Goal: Task Accomplishment & Management: Manage account settings

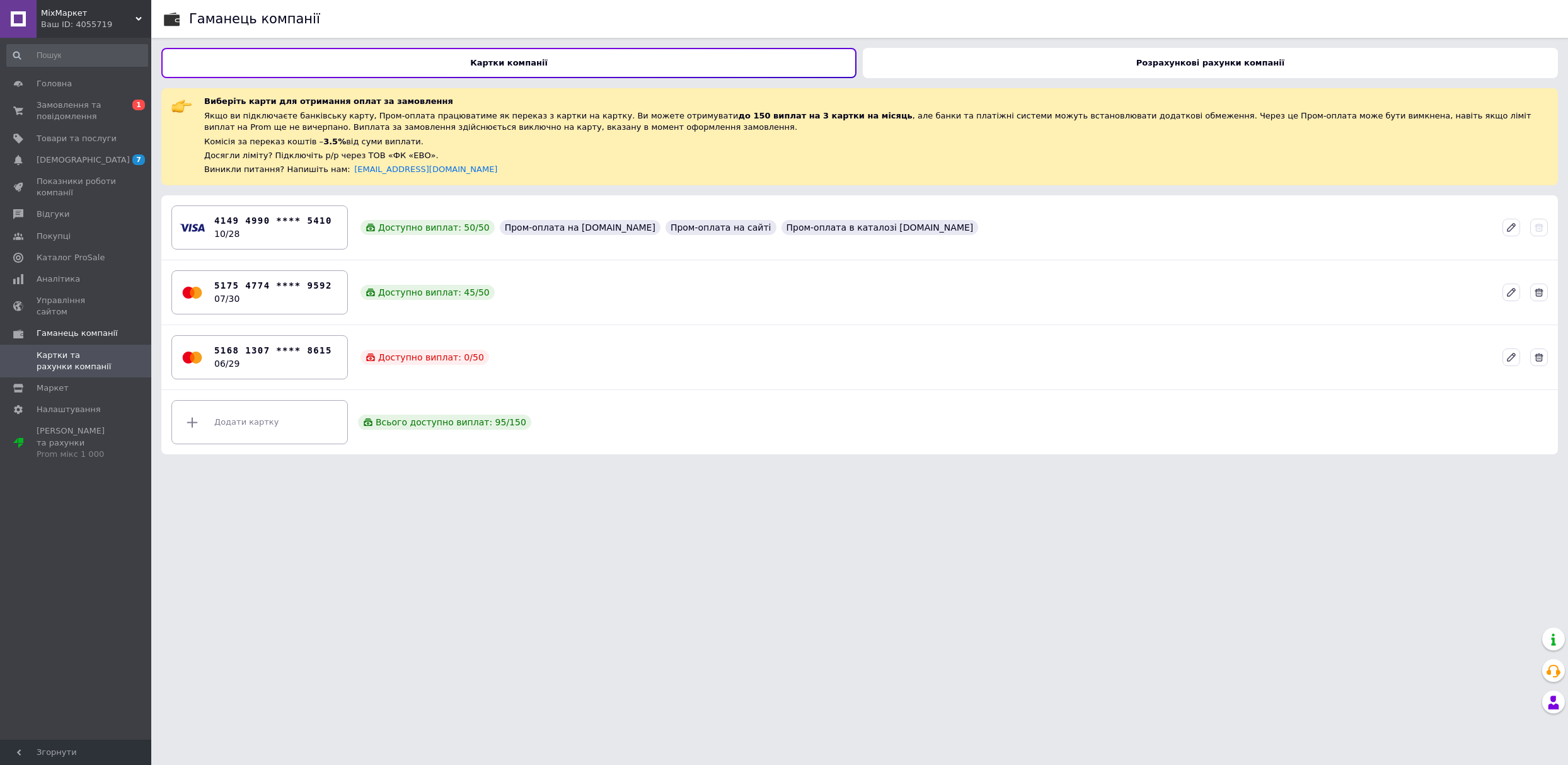
click at [112, 104] on span "Замовлення та повідомлення" at bounding box center [76, 111] width 80 height 23
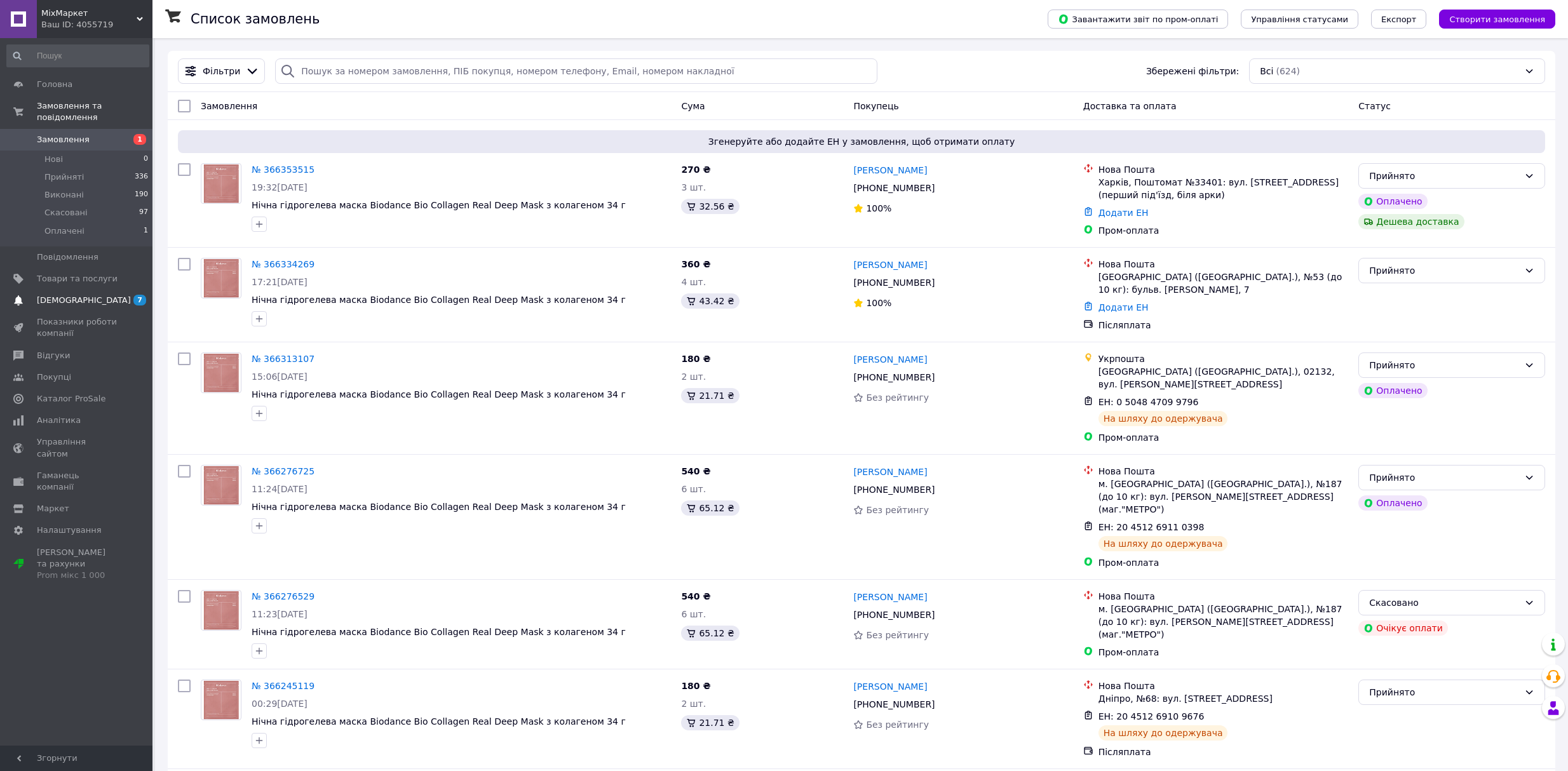
click at [67, 294] on span "[DEMOGRAPHIC_DATA]" at bounding box center [84, 300] width 94 height 12
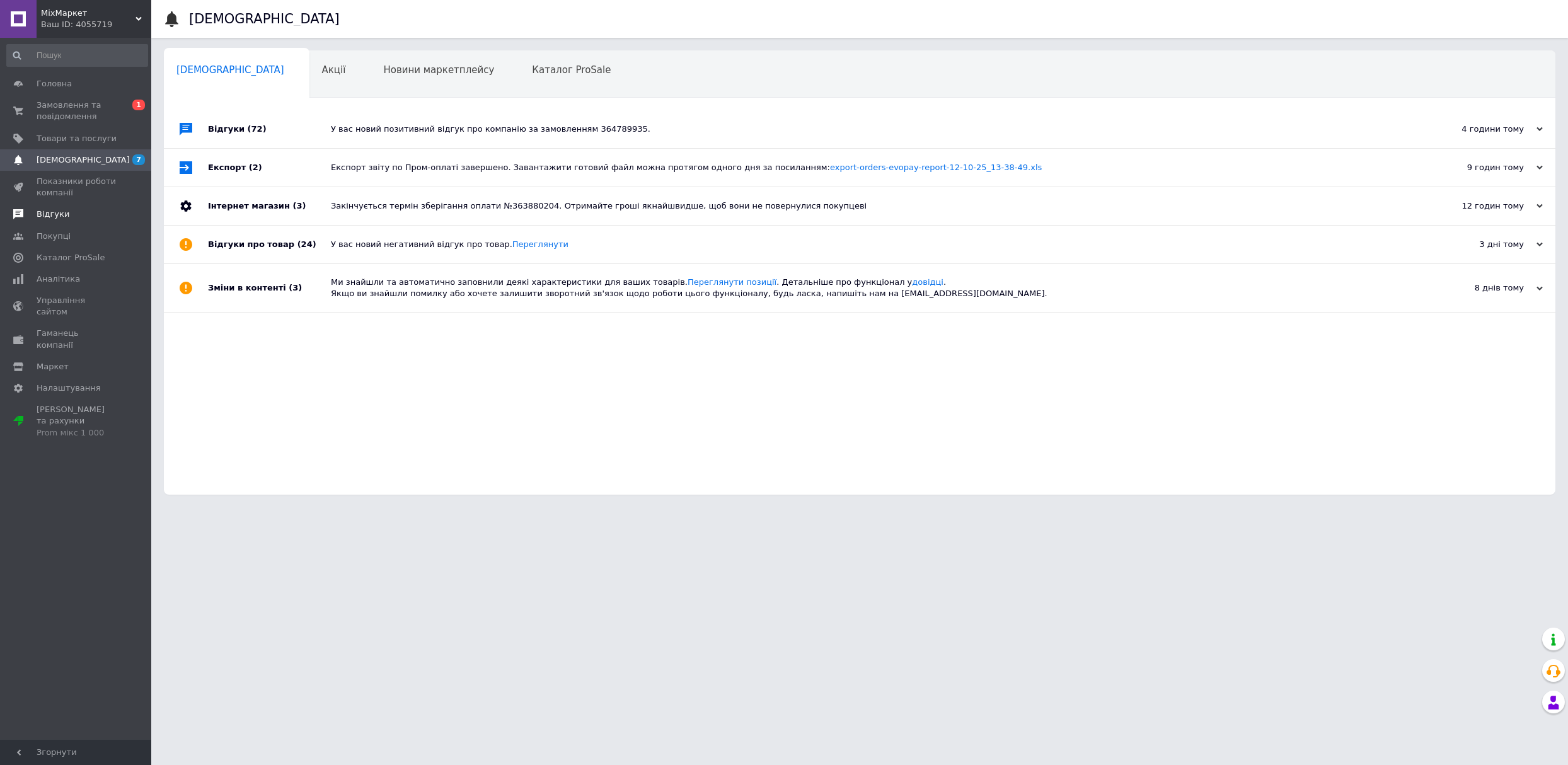
click at [93, 220] on link "Відгуки" at bounding box center [77, 214] width 154 height 21
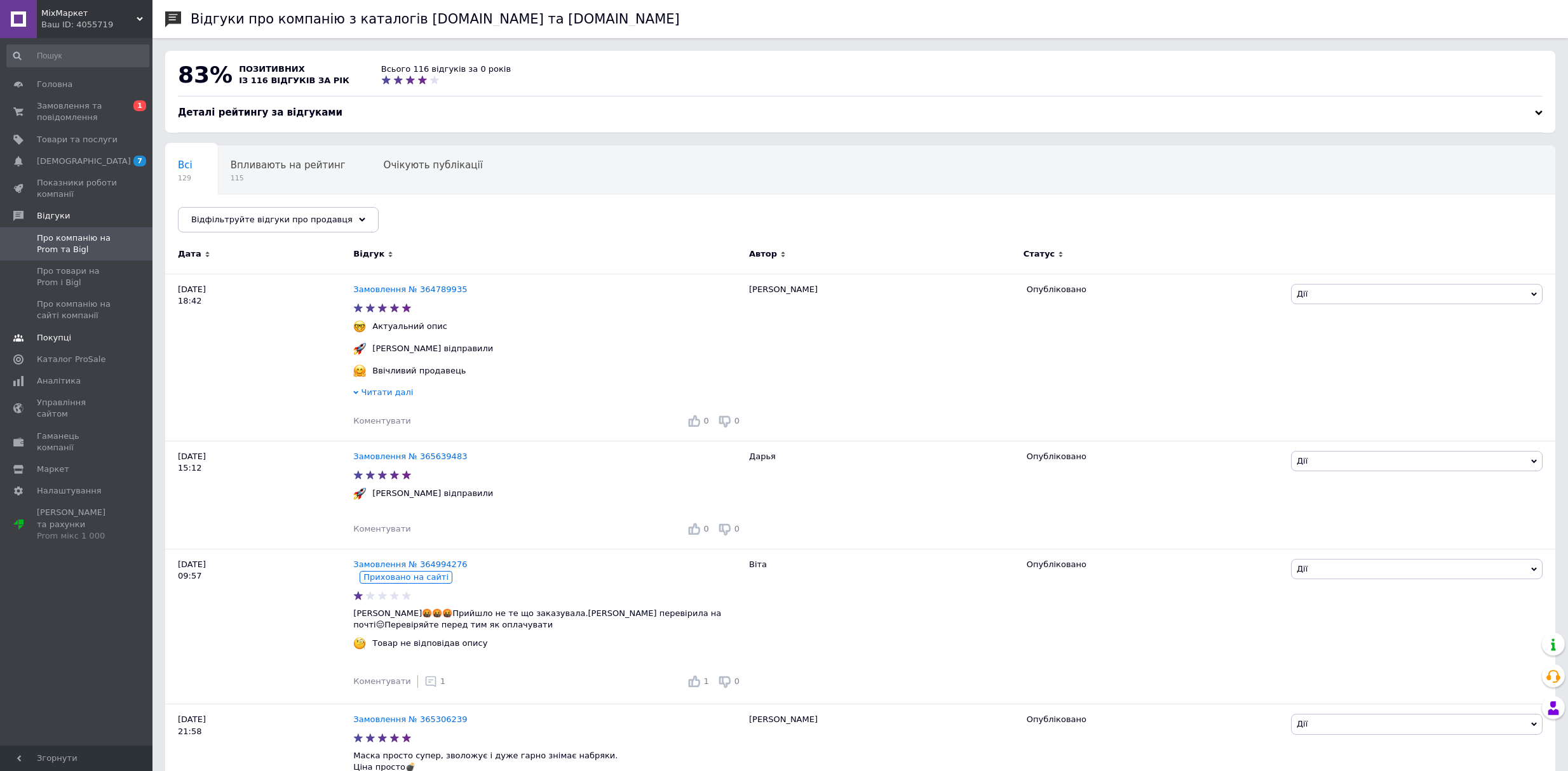
click at [58, 347] on link "Покупці" at bounding box center [78, 338] width 155 height 22
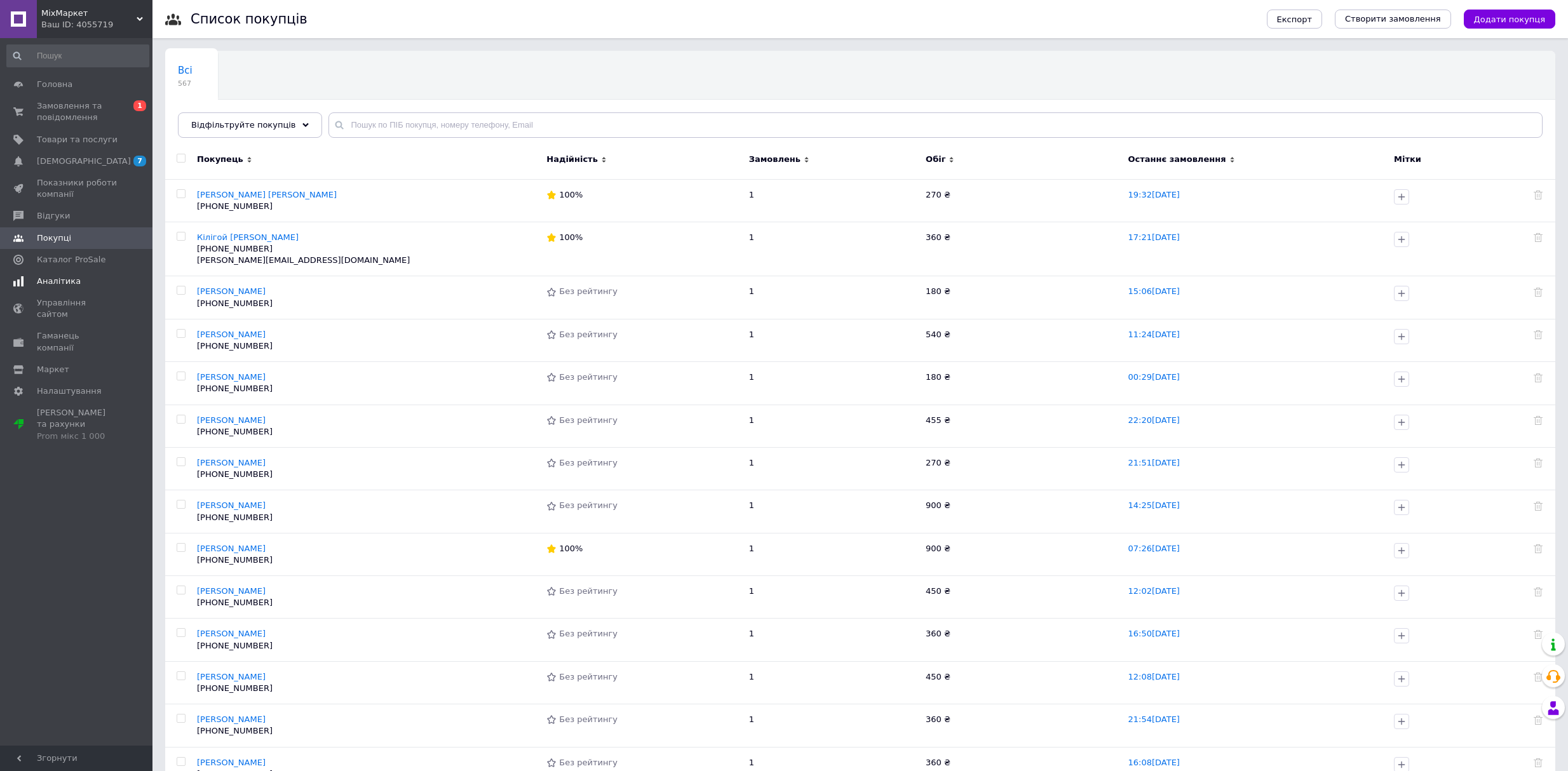
click at [75, 286] on span "Аналітика" at bounding box center [77, 281] width 81 height 12
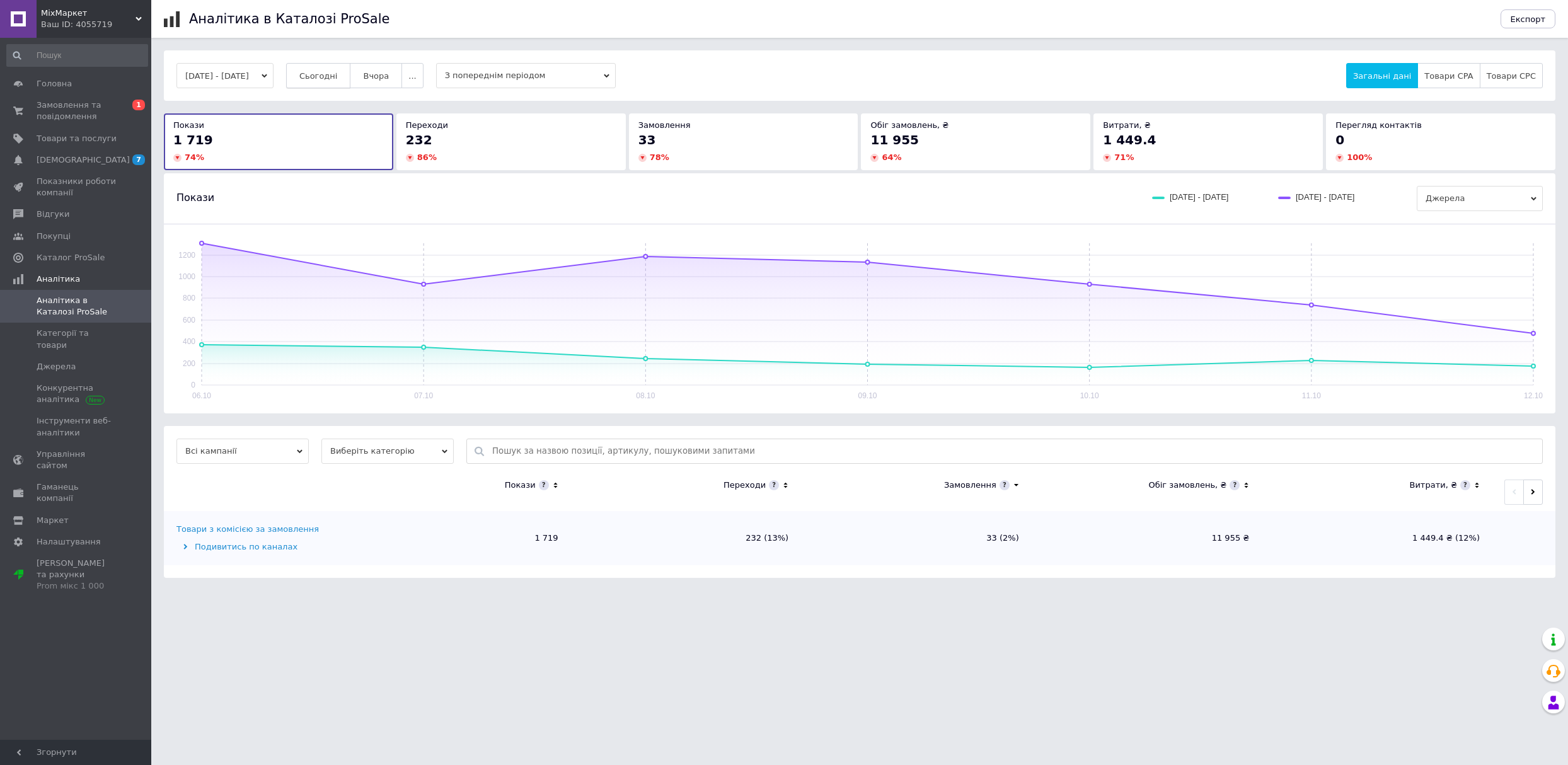
click at [326, 81] on button "Сьогодні" at bounding box center [319, 75] width 65 height 25
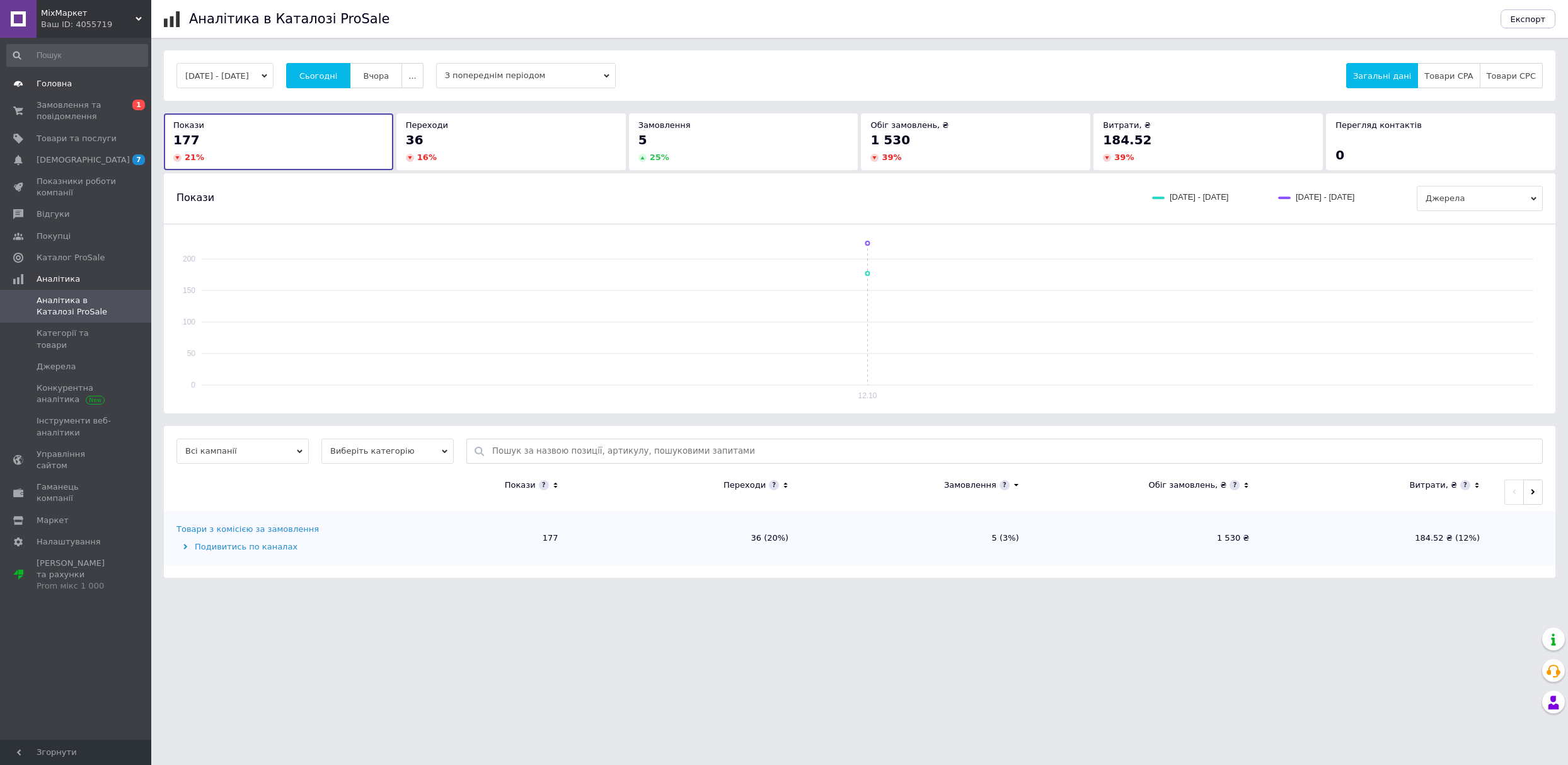
click at [66, 81] on span "Головна" at bounding box center [54, 84] width 35 height 12
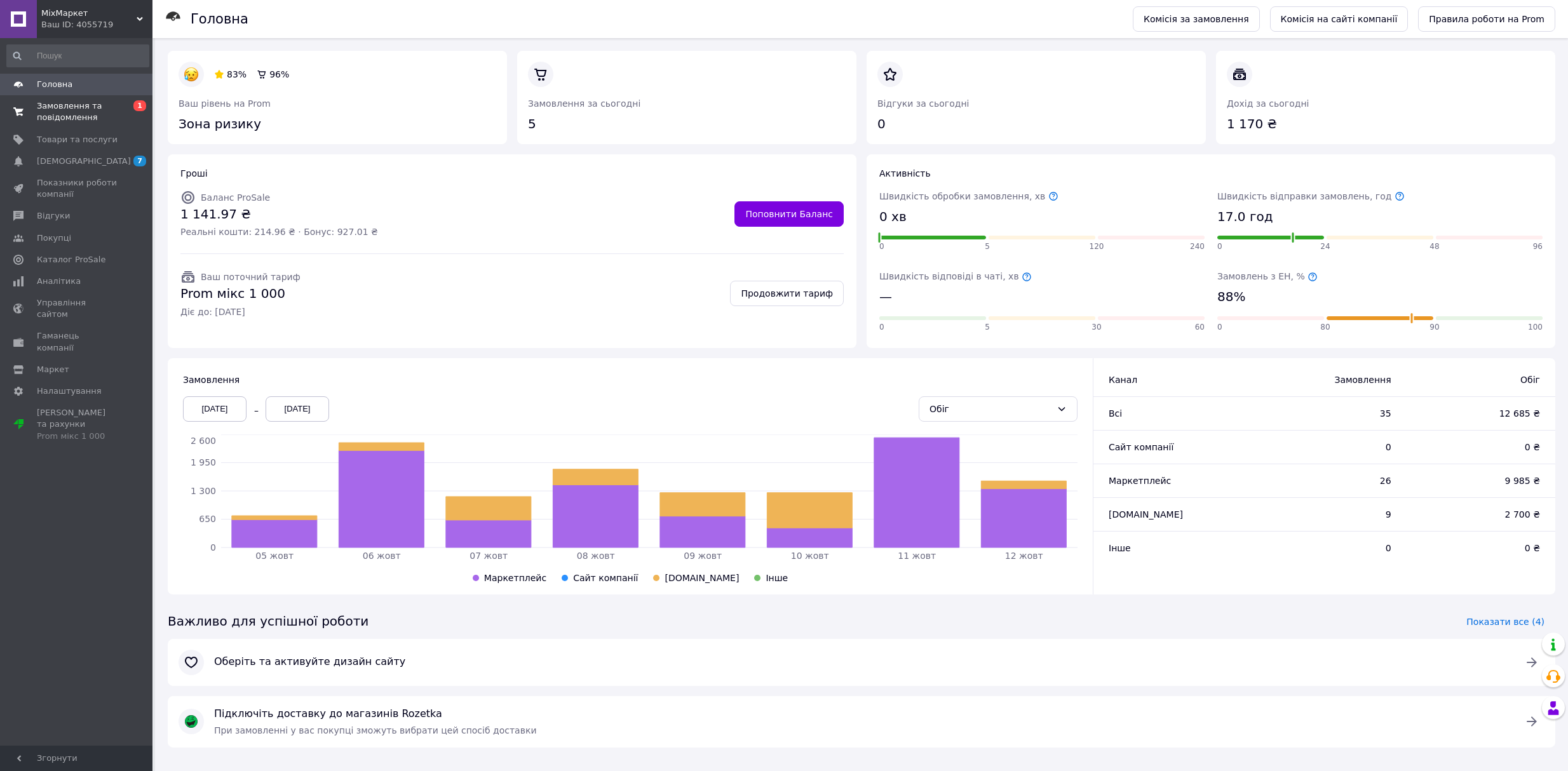
click at [89, 114] on span "Замовлення та повідомлення" at bounding box center [77, 112] width 81 height 23
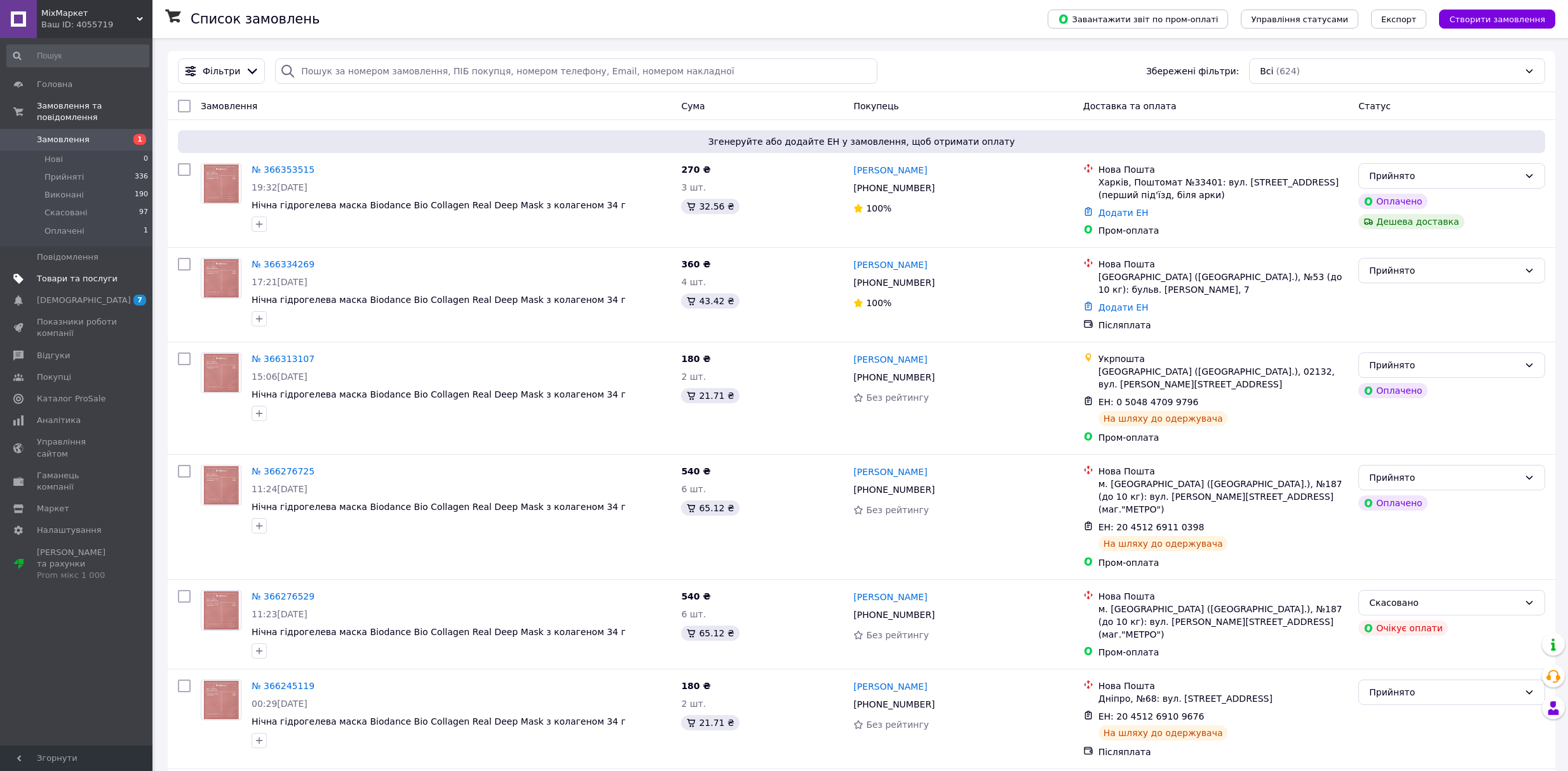
click at [62, 273] on span "Товари та послуги" at bounding box center [77, 279] width 81 height 12
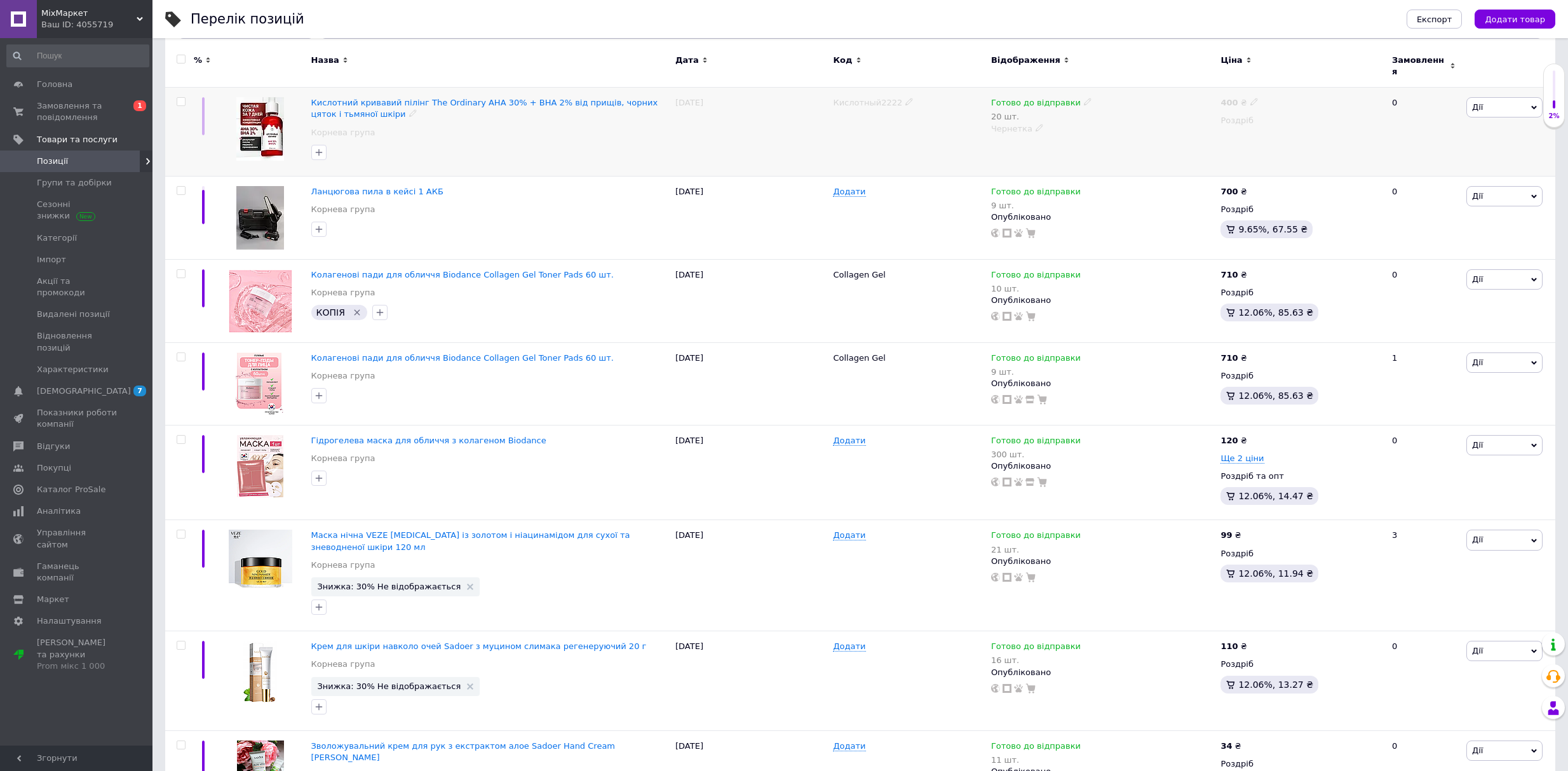
scroll to position [169, 0]
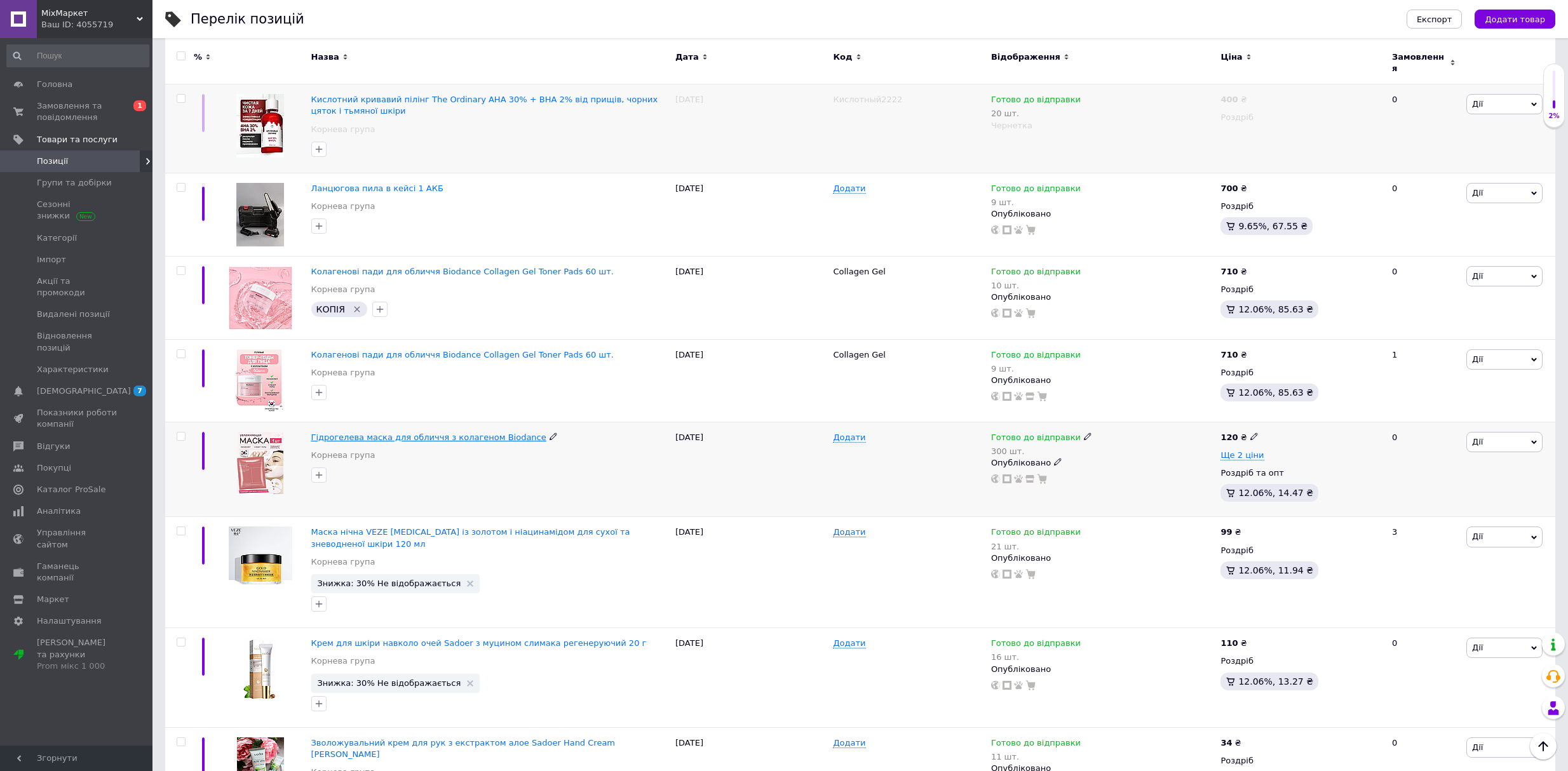
click at [399, 432] on span "Гідрогелева маска для обличчя з колагеном Biodance" at bounding box center [429, 437] width 235 height 10
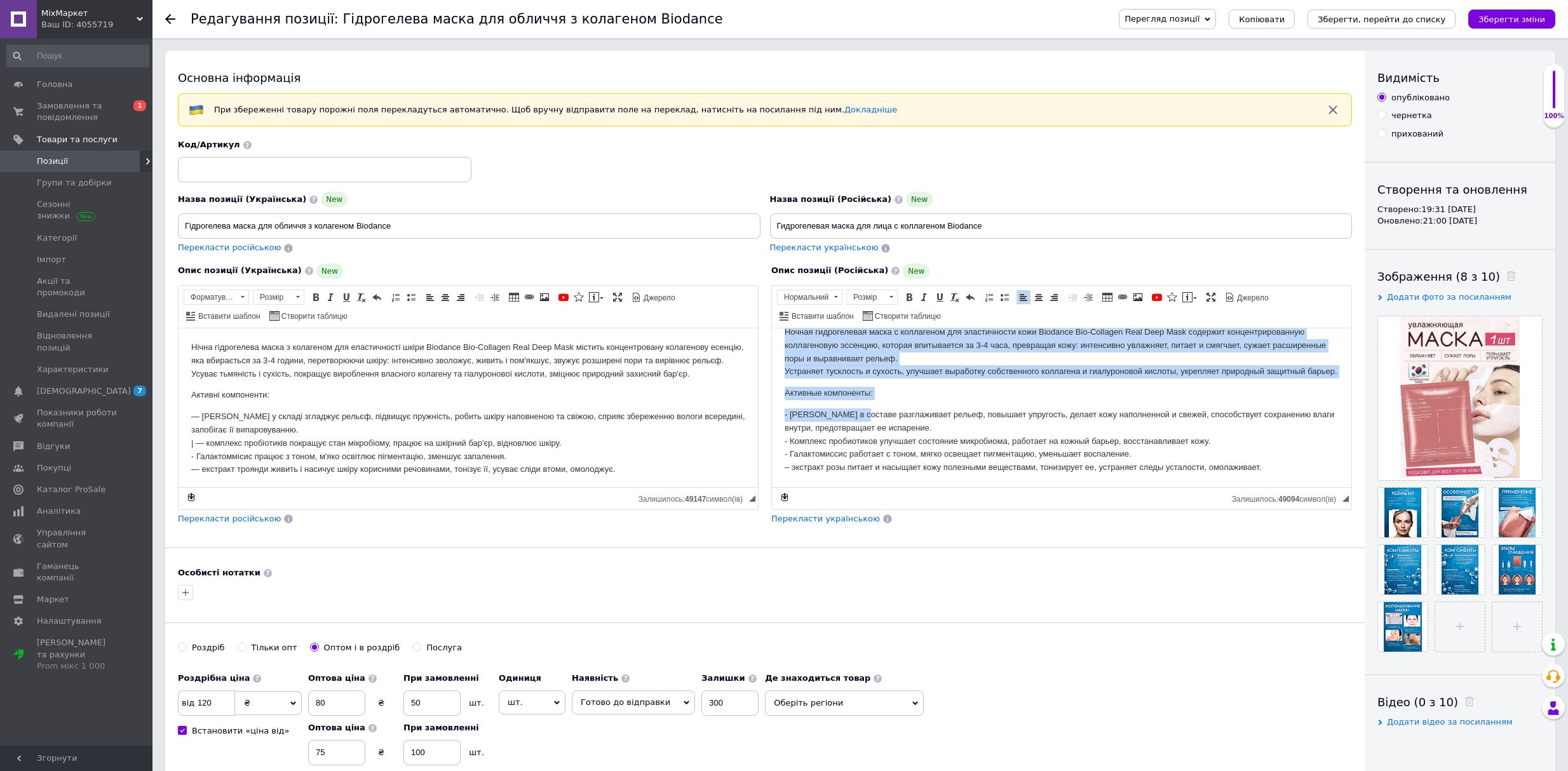
scroll to position [28, 0]
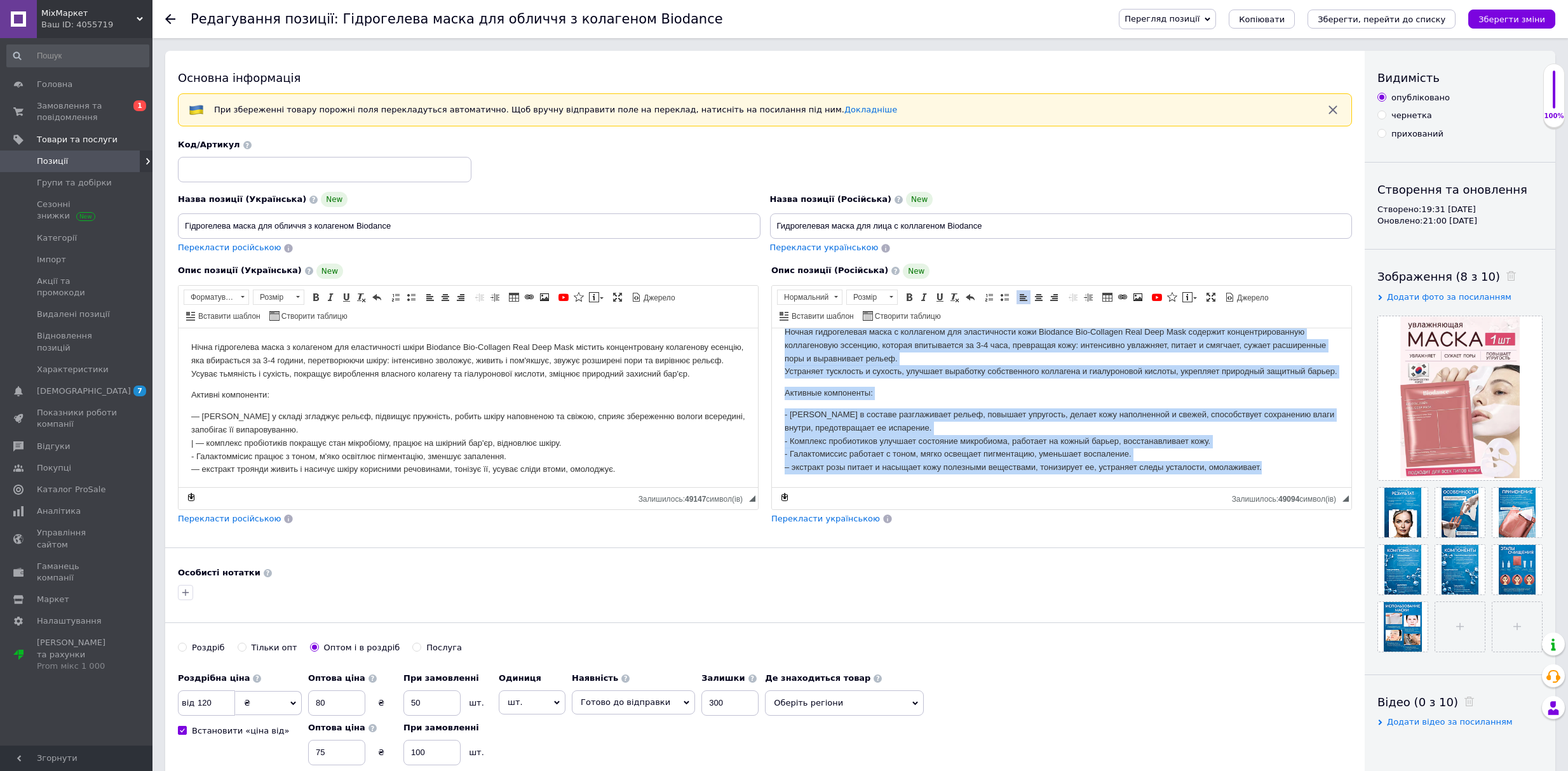
drag, startPoint x: 786, startPoint y: 349, endPoint x: 1286, endPoint y: 475, distance: 515.6
click at [1286, 475] on html "Ночная гидрогелевая маска с коллагеном для эластичности кожи Biodance Bio-Colla…" at bounding box center [1061, 400] width 579 height 174
copy body "Loremi dolorsitamet conse a elitseddoe tem incididuntut labo Etdolore Mag-Aliqu…"
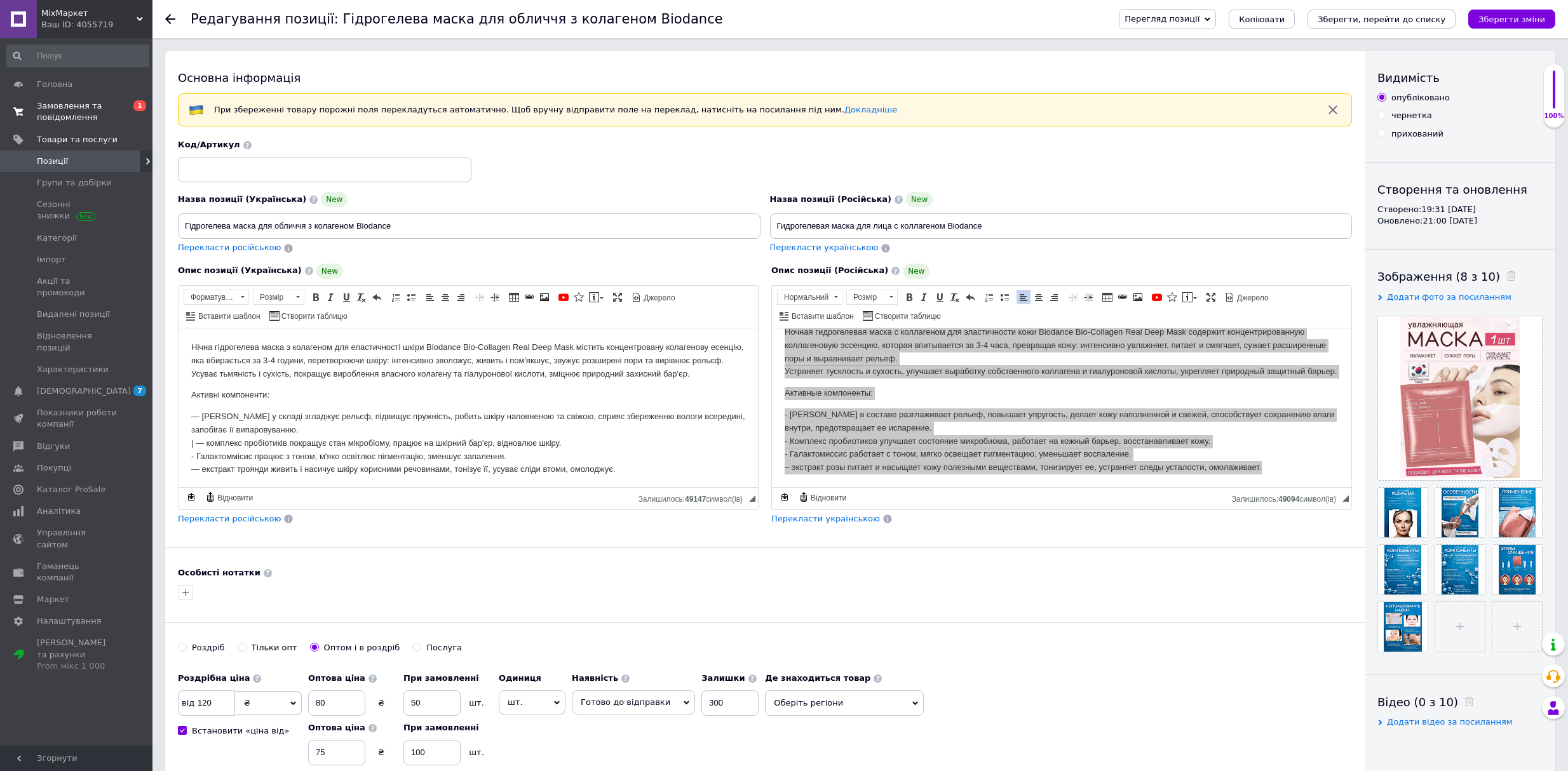
click at [88, 110] on span "Замовлення та повідомлення" at bounding box center [77, 112] width 81 height 23
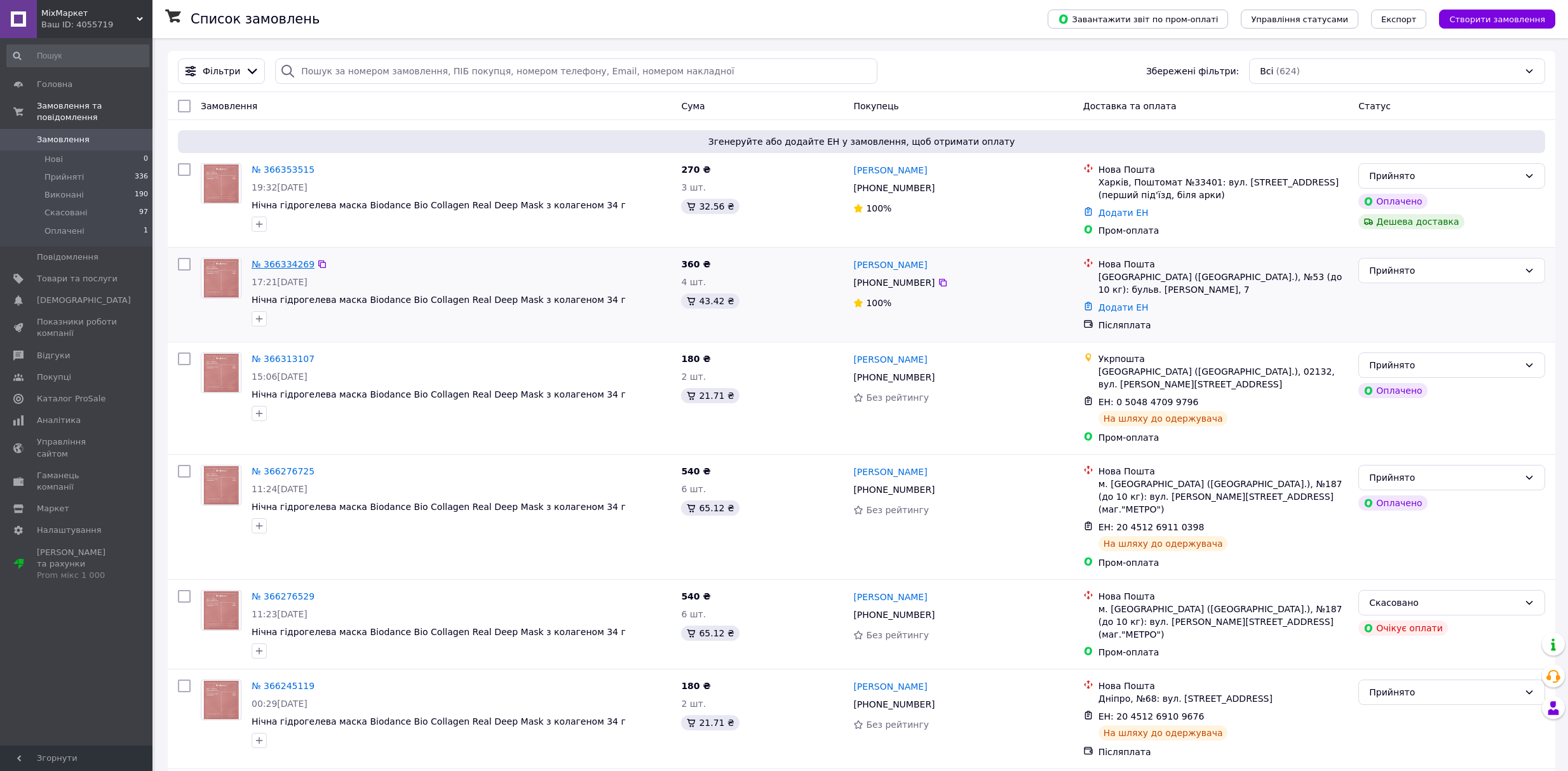
click at [291, 264] on link "№ 366334269" at bounding box center [283, 264] width 63 height 10
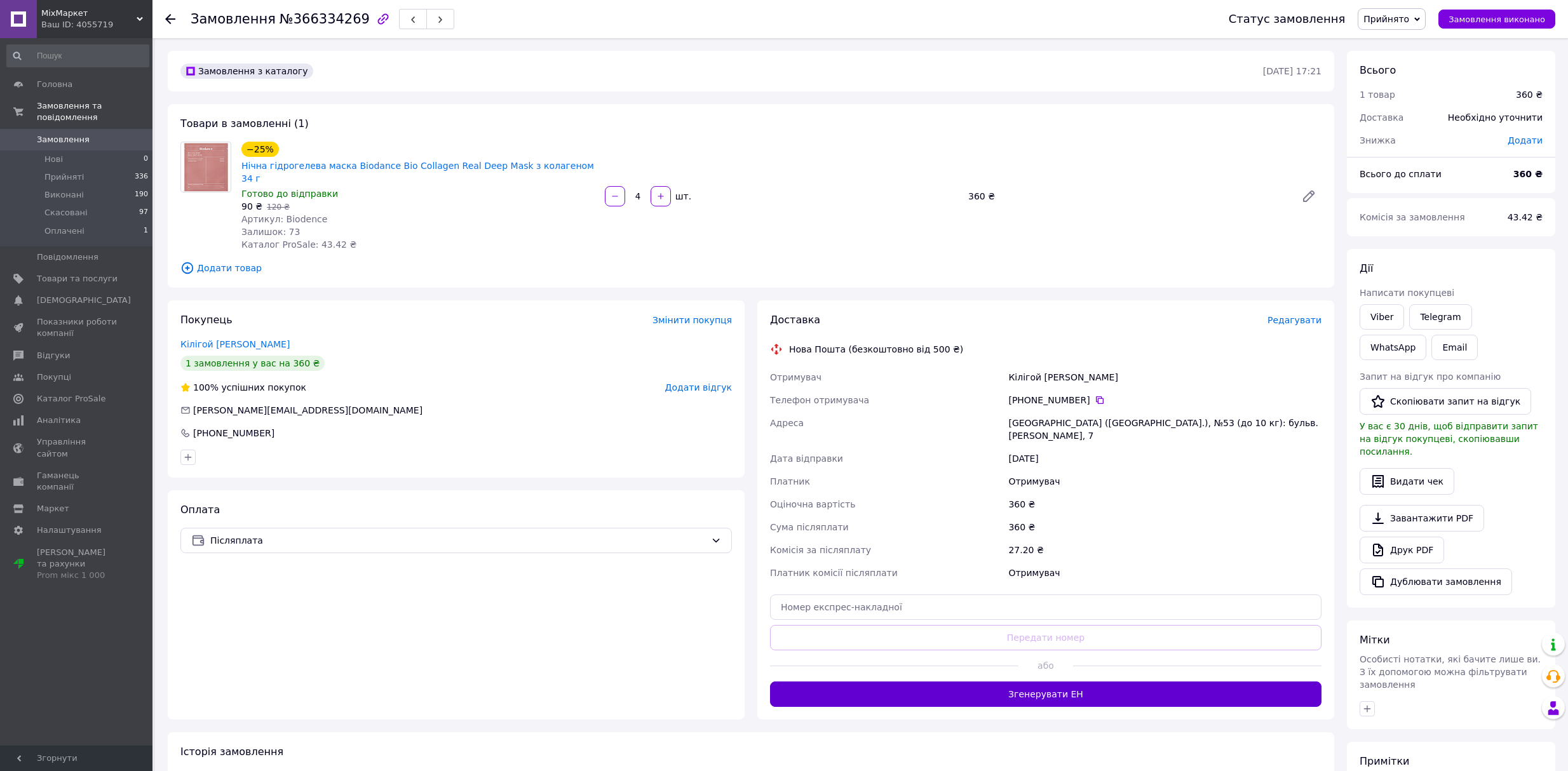
click at [964, 682] on button "Згенерувати ЕН" at bounding box center [1046, 694] width 551 height 25
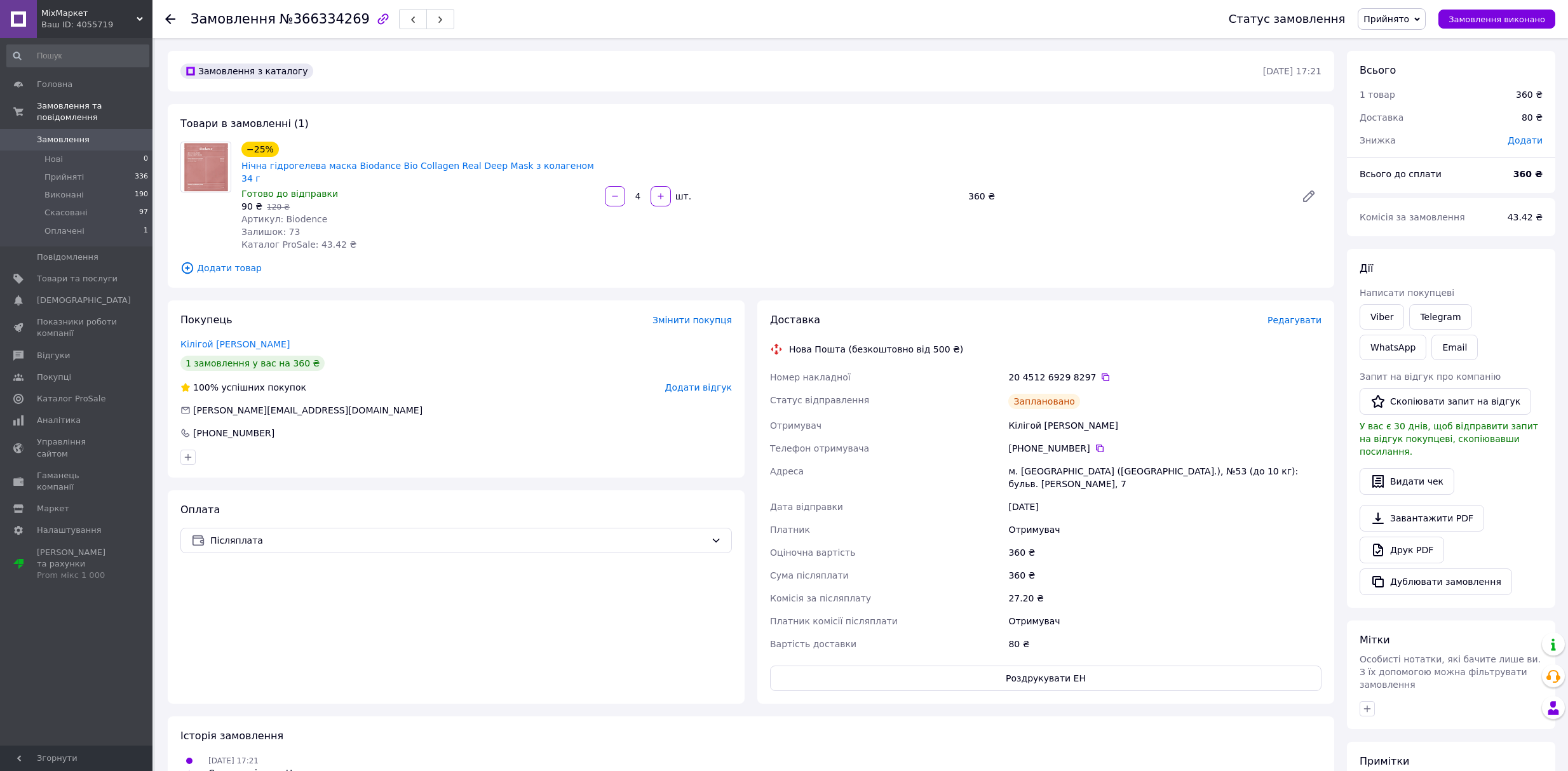
click at [168, 14] on icon at bounding box center [170, 19] width 10 height 10
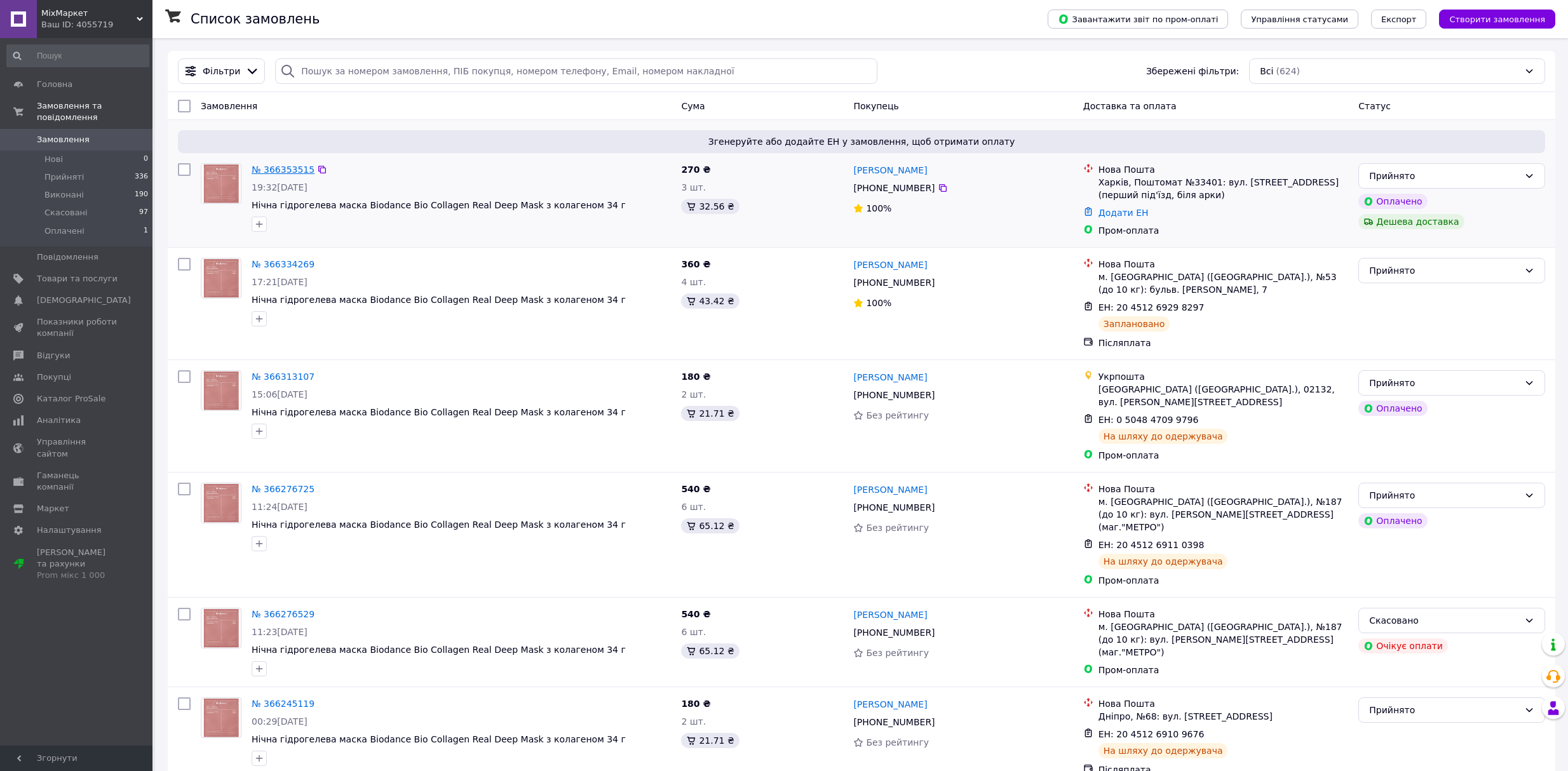
click at [291, 169] on link "№ 366353515" at bounding box center [283, 170] width 63 height 10
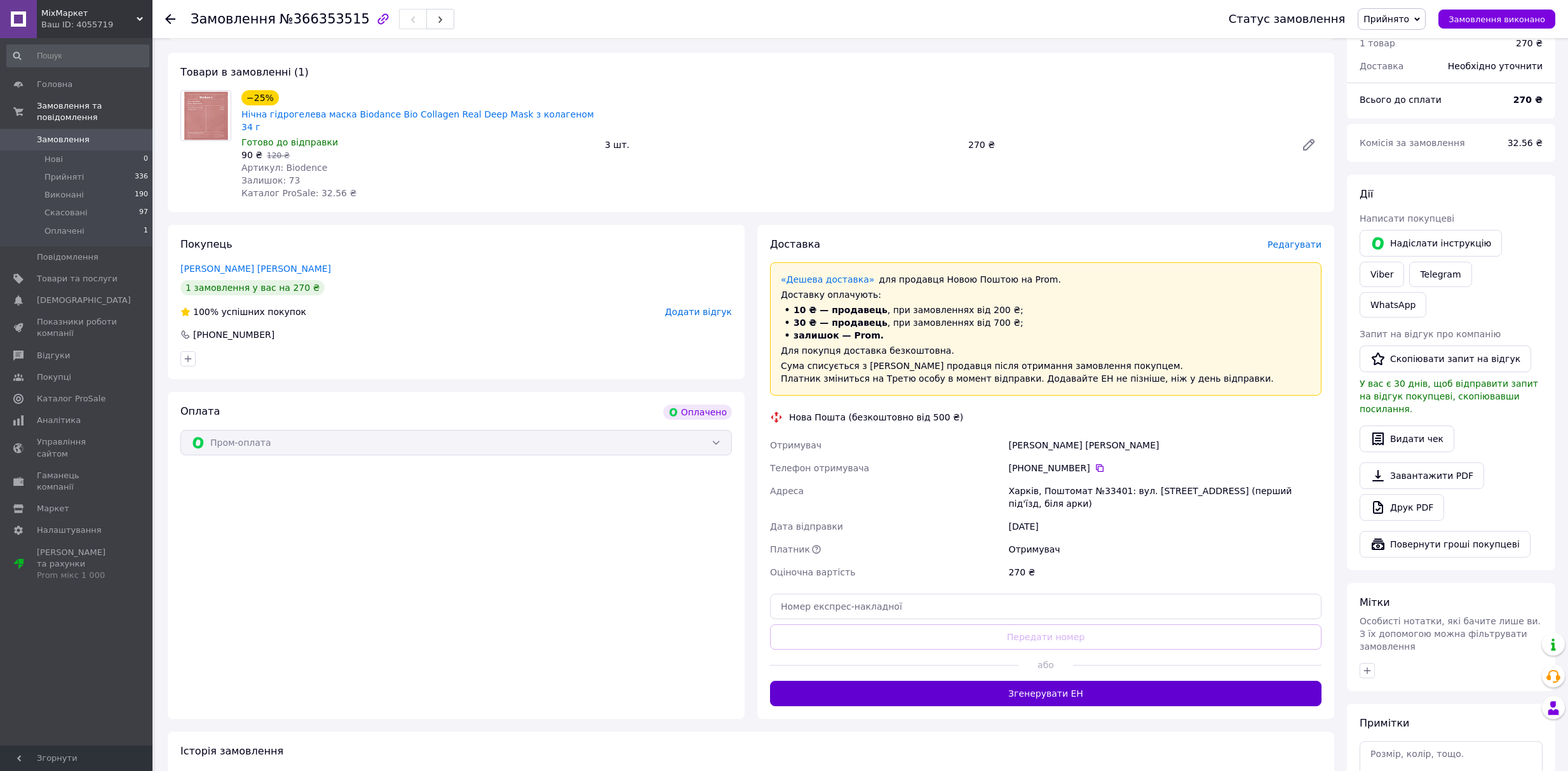
scroll to position [48, 0]
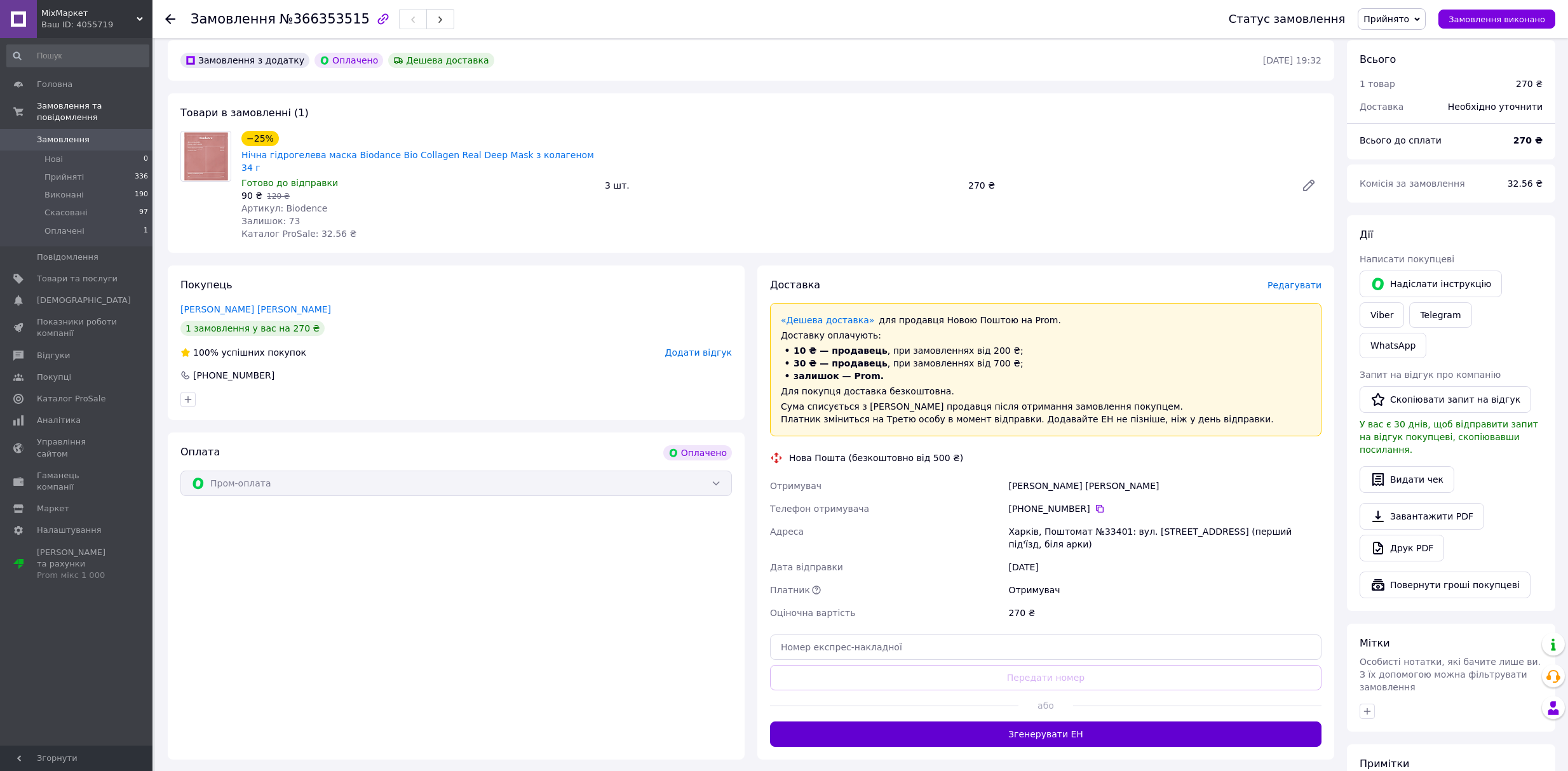
click at [1007, 721] on button "Згенерувати ЕН" at bounding box center [1046, 734] width 551 height 25
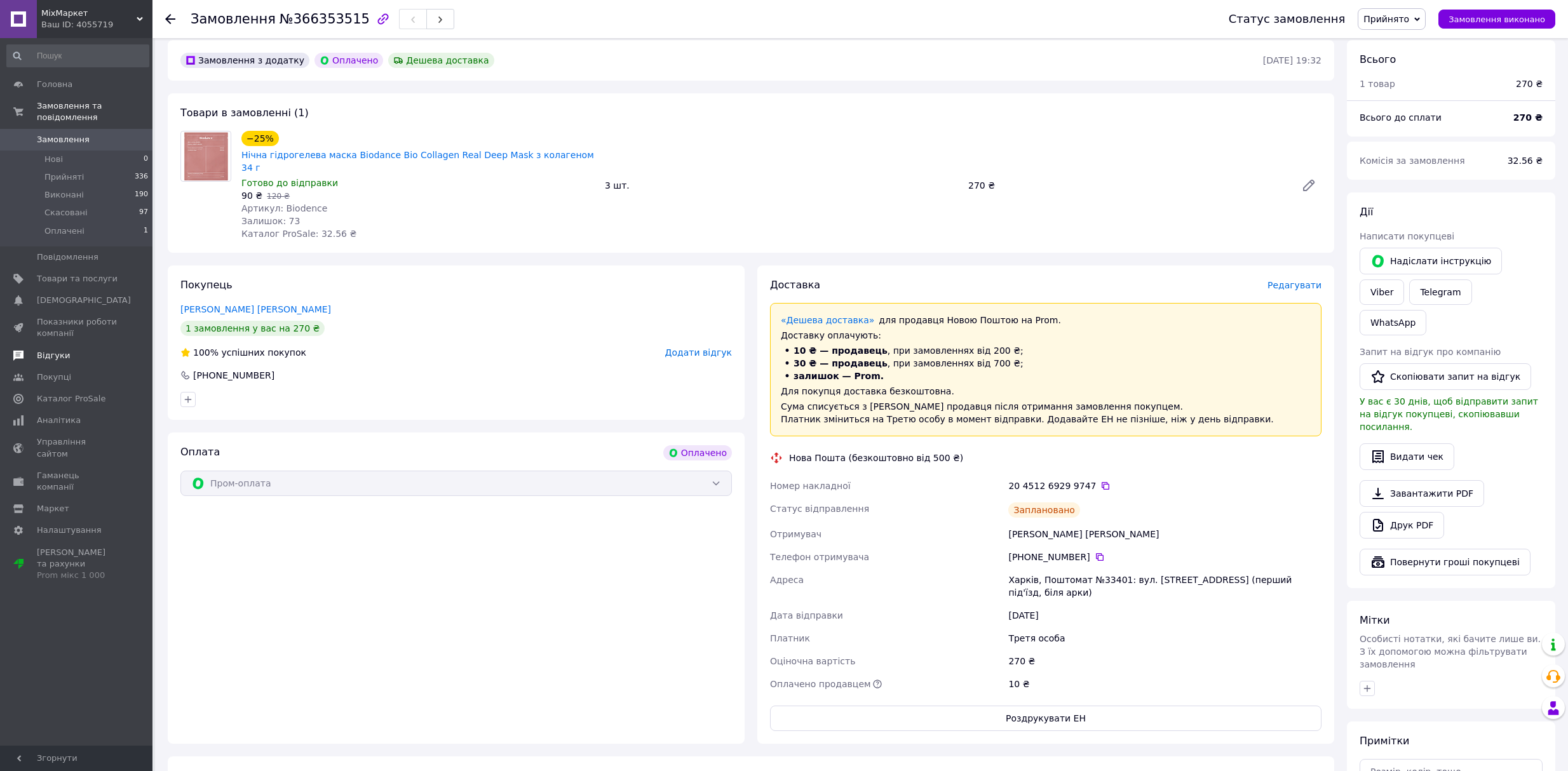
click at [65, 350] on span "Відгуки" at bounding box center [77, 356] width 81 height 12
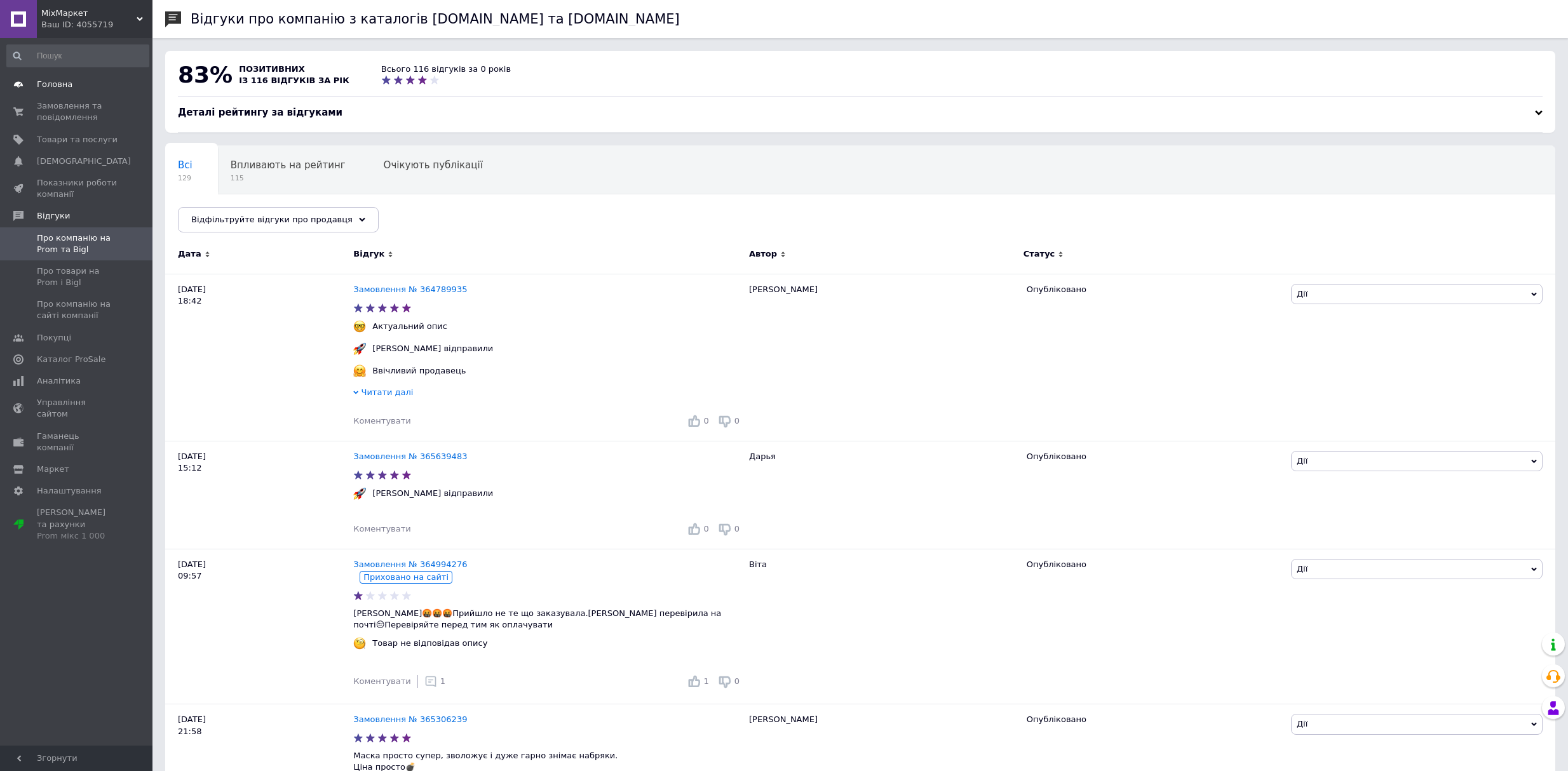
click at [67, 84] on span "Головна" at bounding box center [54, 85] width 35 height 12
